Goal: Information Seeking & Learning: Compare options

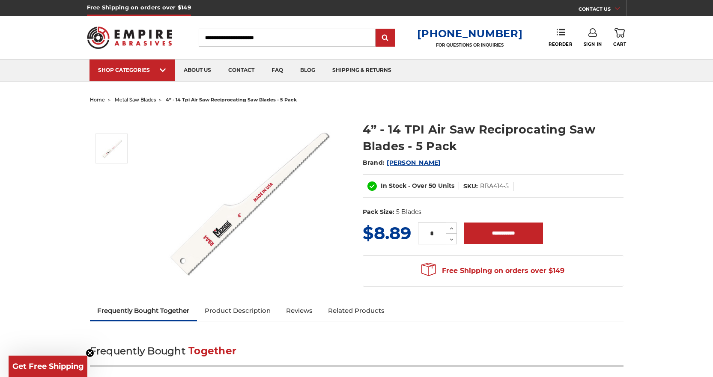
click at [479, 187] on dl "SKU: RBA414-5" at bounding box center [486, 186] width 54 height 9
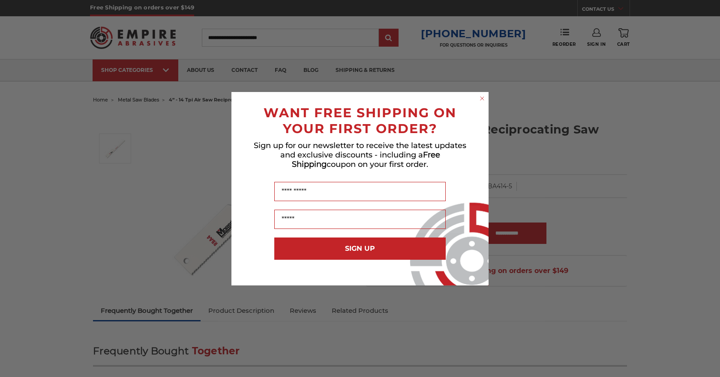
drag, startPoint x: 483, startPoint y: 96, endPoint x: 509, endPoint y: 98, distance: 26.6
click at [483, 96] on circle "Close dialog" at bounding box center [482, 98] width 8 height 8
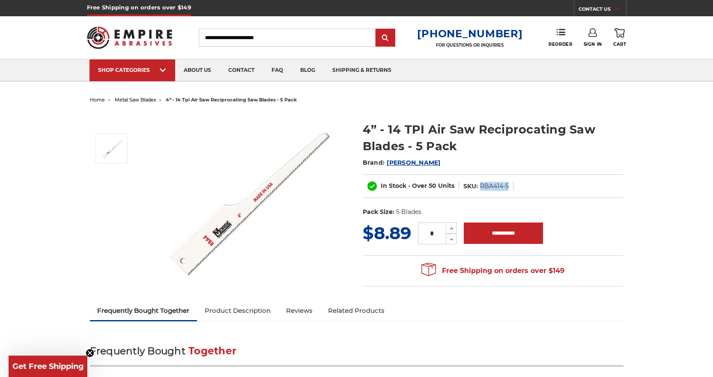
drag, startPoint x: 510, startPoint y: 188, endPoint x: 481, endPoint y: 185, distance: 29.3
click at [481, 185] on dl "SKU: RBA414-5" at bounding box center [486, 186] width 54 height 9
copy dd "RBA414-5"
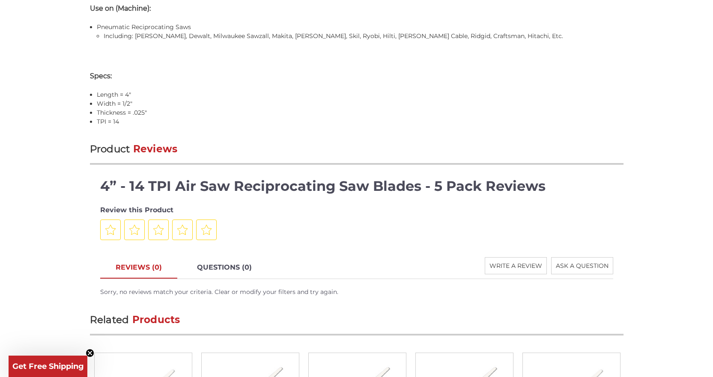
scroll to position [1156, 0]
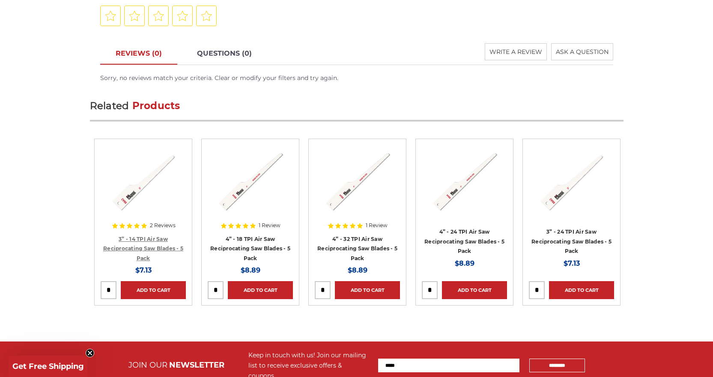
click at [164, 248] on link "3” - 14 TPI Air Saw Reciprocating Saw Blades - 5 Pack" at bounding box center [143, 249] width 80 height 26
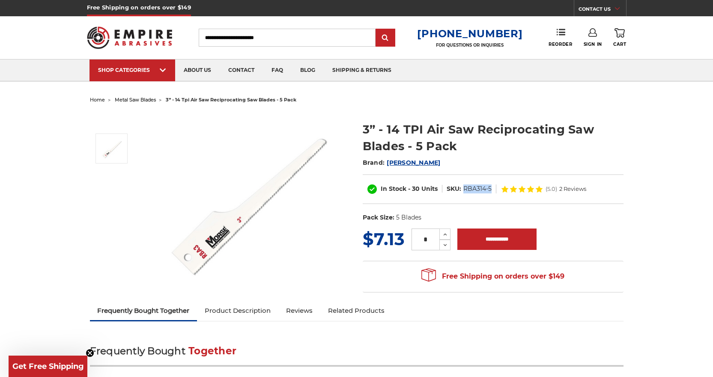
drag, startPoint x: 494, startPoint y: 189, endPoint x: 465, endPoint y: 189, distance: 29.6
click at [465, 189] on dl "SKU: RBA314-5" at bounding box center [469, 189] width 54 height 9
copy dd "RBA314-5"
